Goal: Navigation & Orientation: Find specific page/section

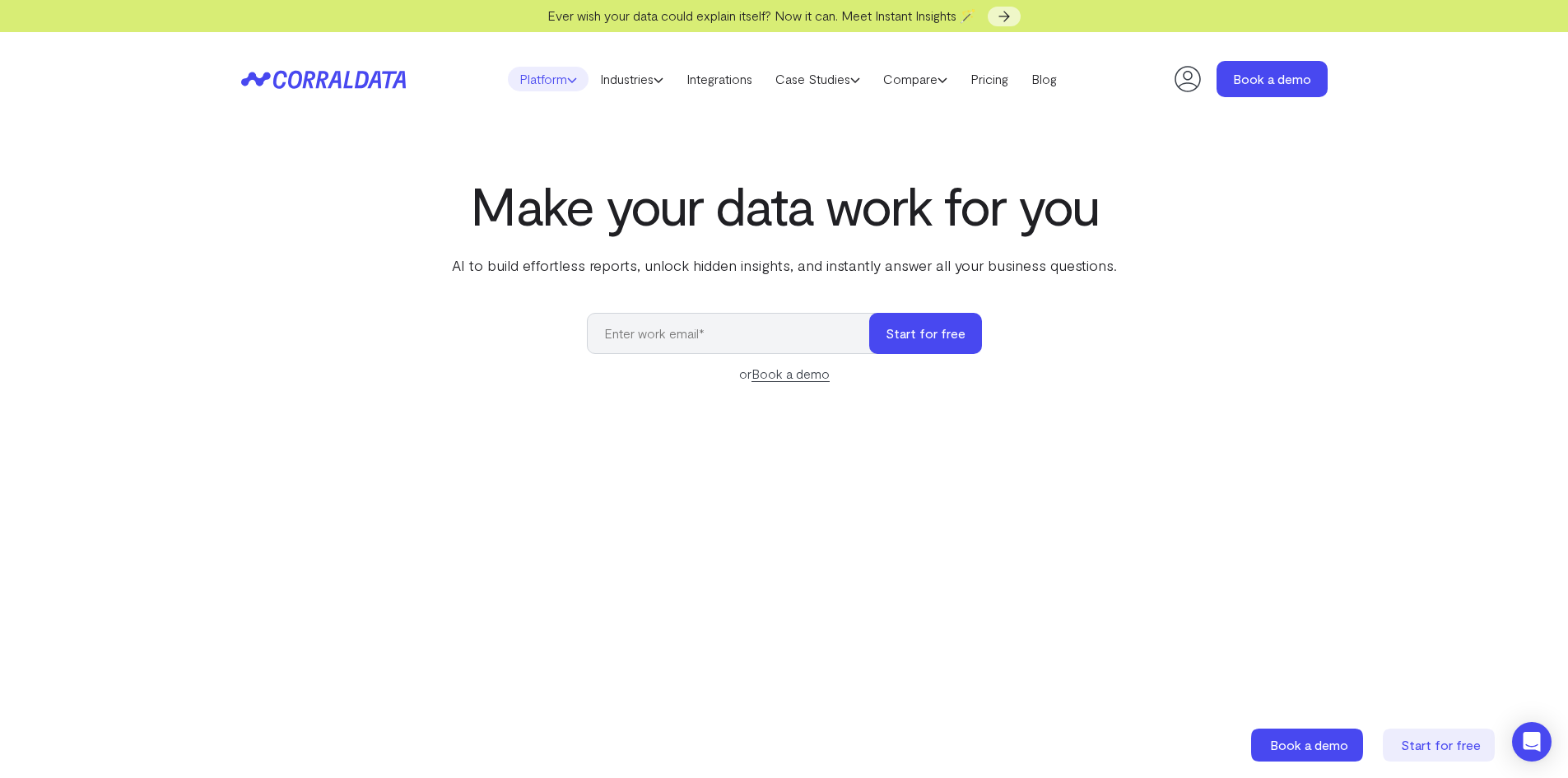
click at [534, 78] on link "Platform" at bounding box center [548, 79] width 81 height 25
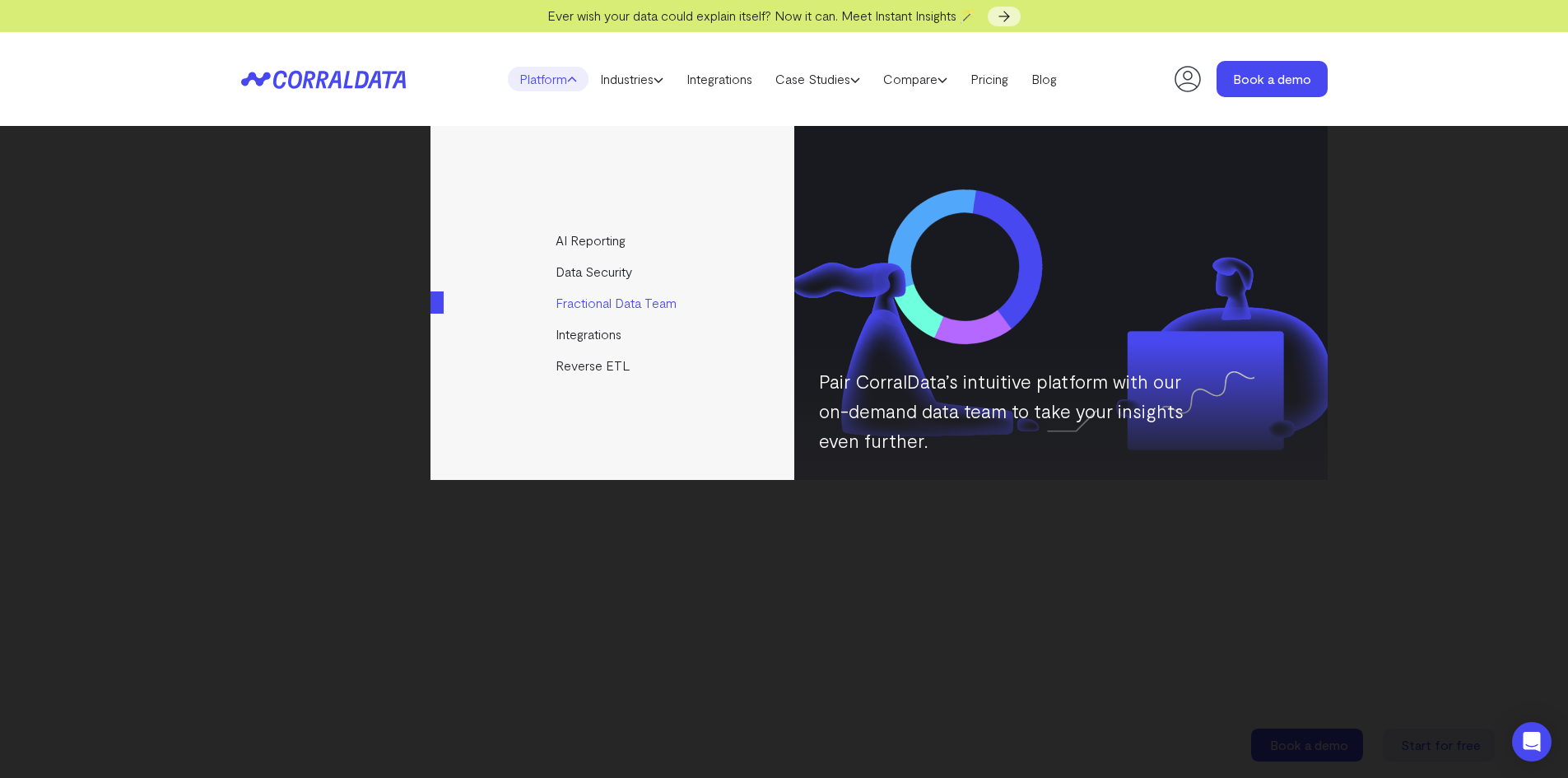
click at [607, 301] on link "Fractional Data Team" at bounding box center [613, 303] width 366 height 31
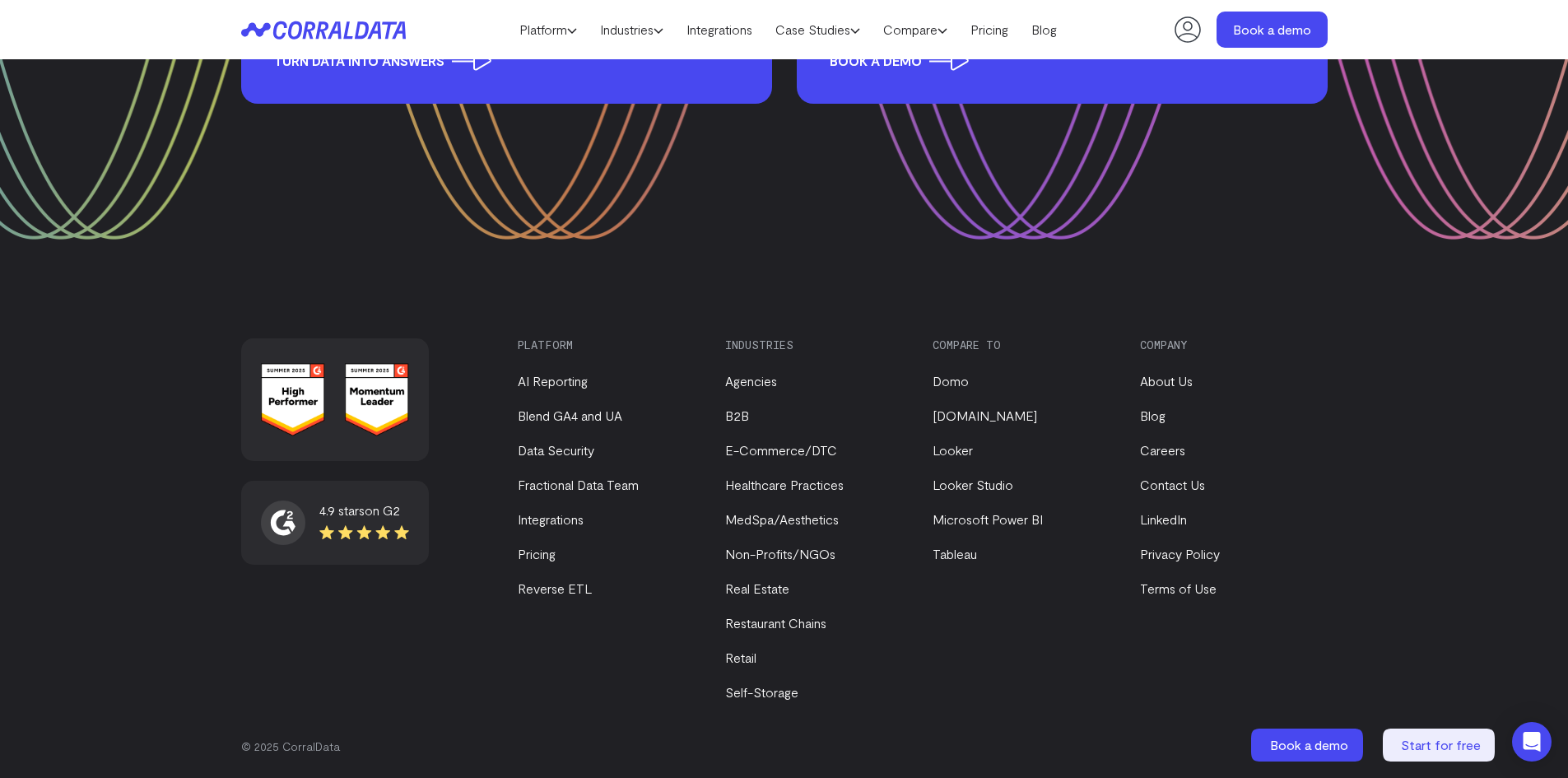
scroll to position [3364, 0]
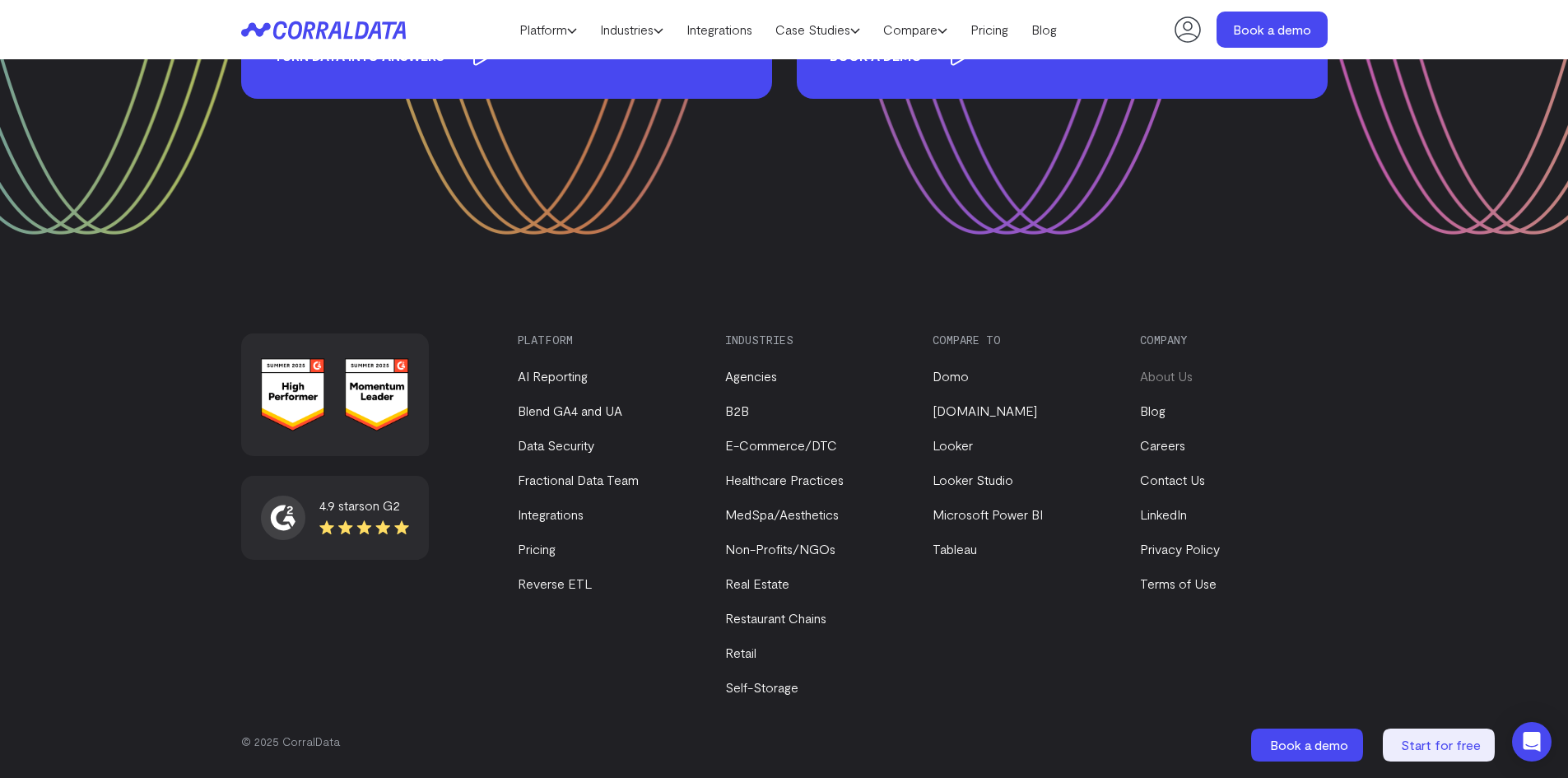
click at [1170, 377] on link "About Us" at bounding box center [1166, 377] width 53 height 16
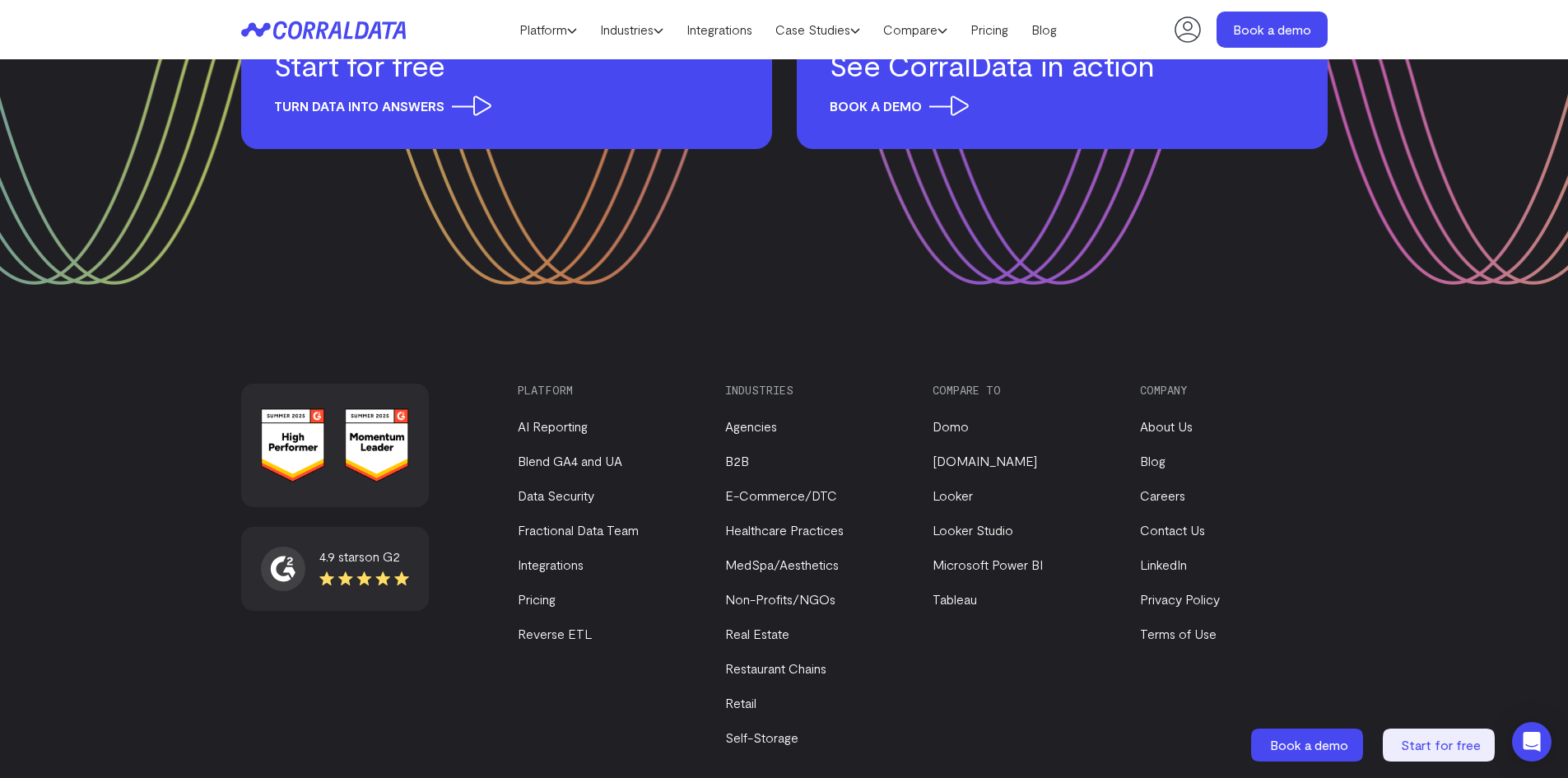
scroll to position [2173, 0]
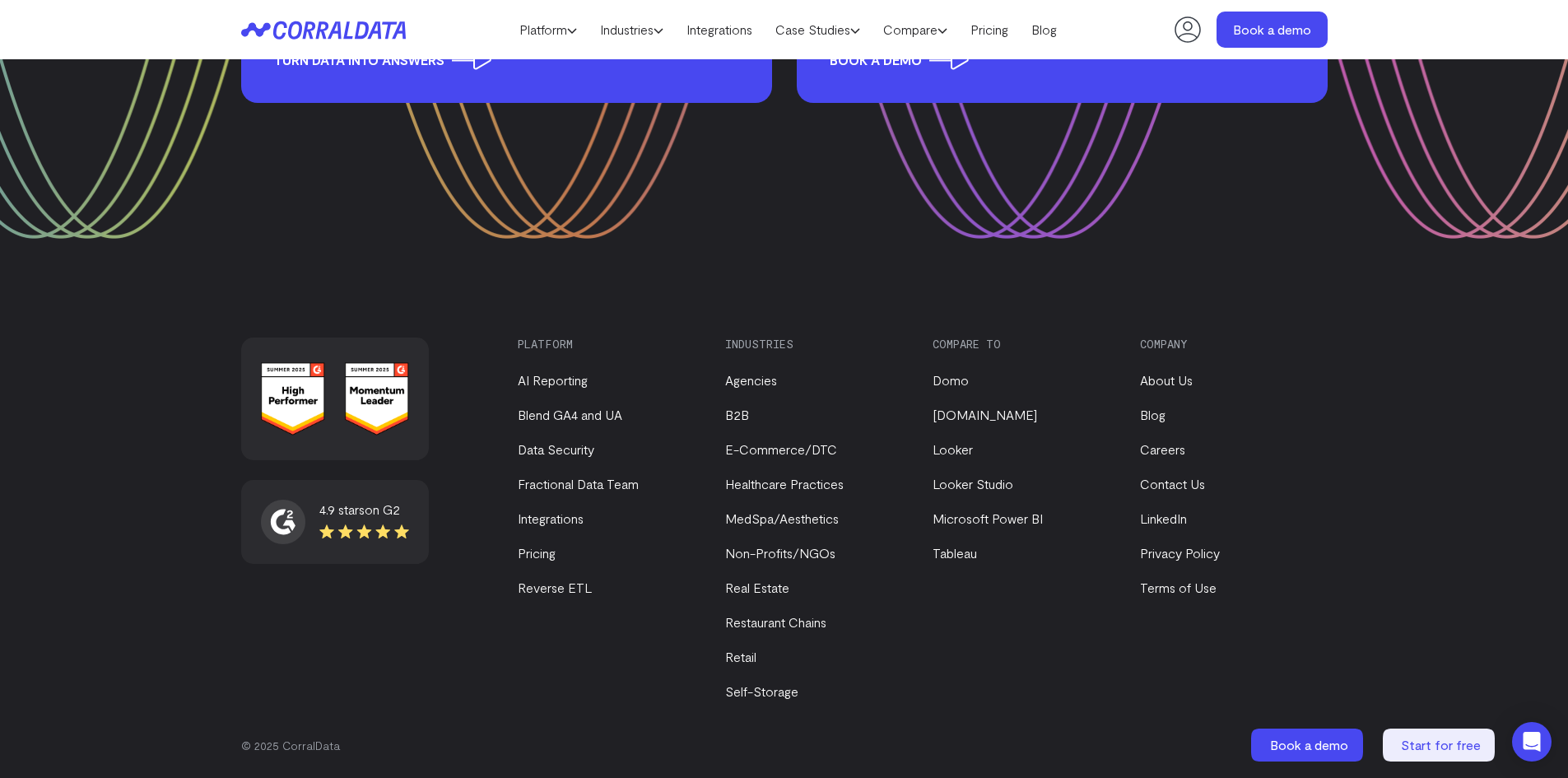
scroll to position [3364, 0]
